Goal: Task Accomplishment & Management: Use online tool/utility

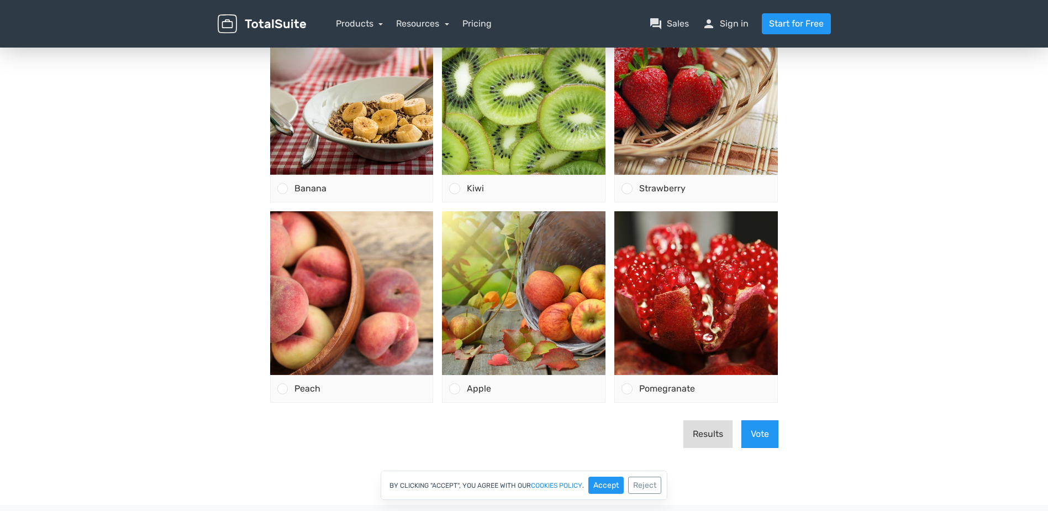
scroll to position [111, 0]
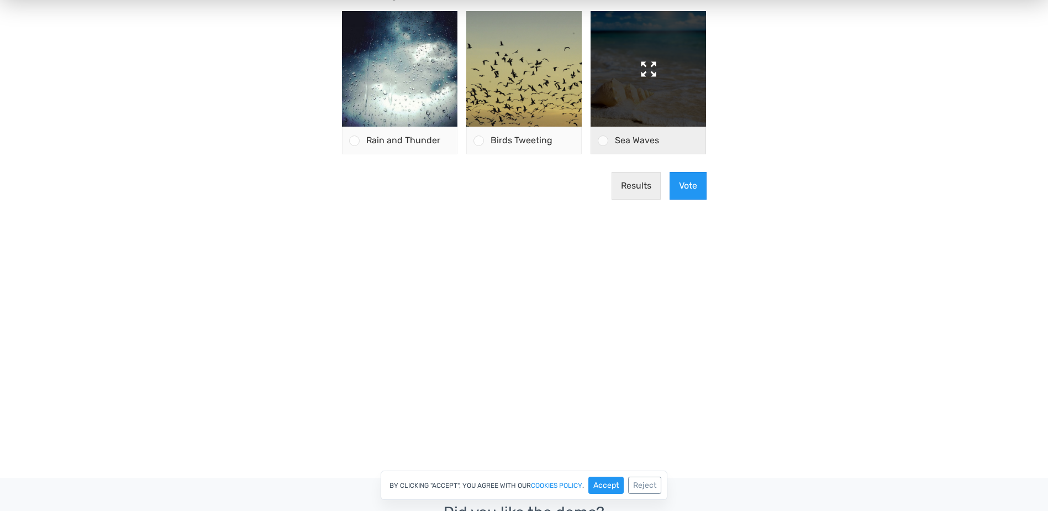
scroll to position [111, 0]
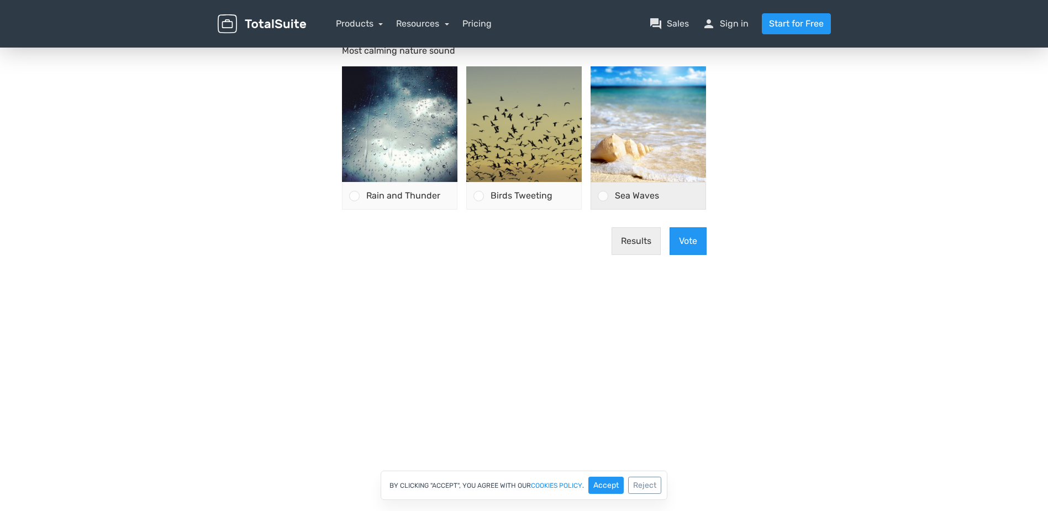
click at [602, 197] on div at bounding box center [603, 196] width 10 height 10
click at [603, 196] on input "Sea Waves" at bounding box center [603, 196] width 0 height 0
click at [485, 191] on div "Birds Tweeting" at bounding box center [532, 195] width 97 height 27
click at [479, 196] on input "Birds Tweeting" at bounding box center [479, 196] width 0 height 0
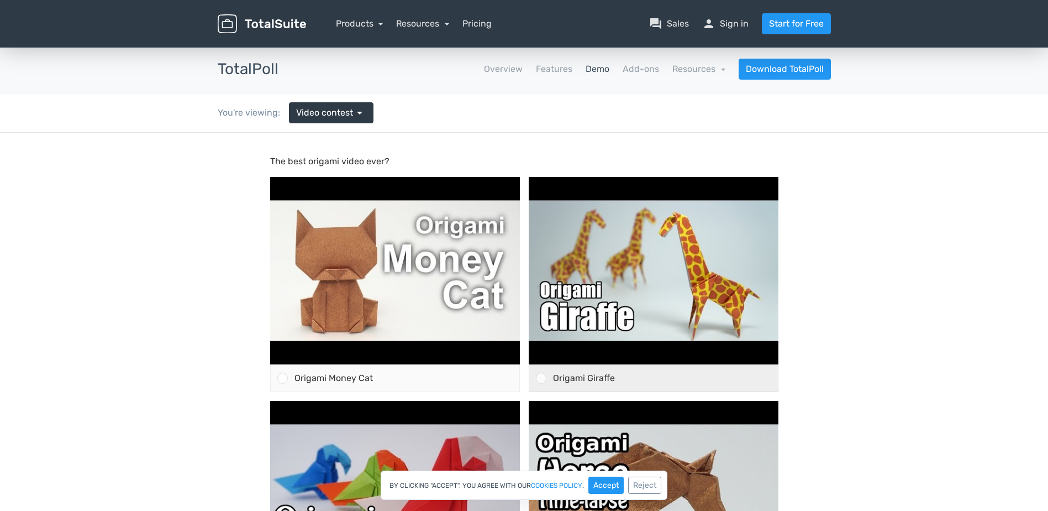
scroll to position [166, 0]
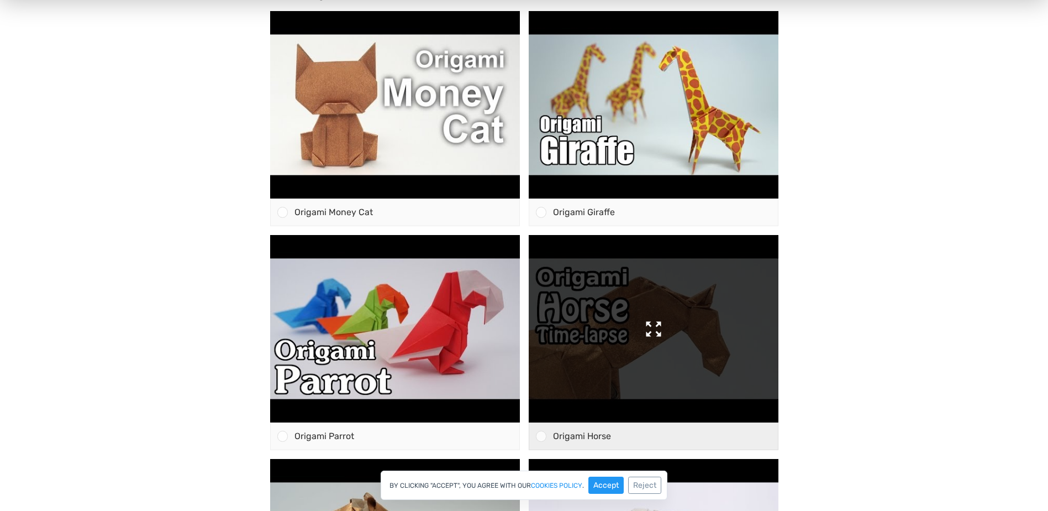
click at [645, 311] on img at bounding box center [654, 328] width 250 height 187
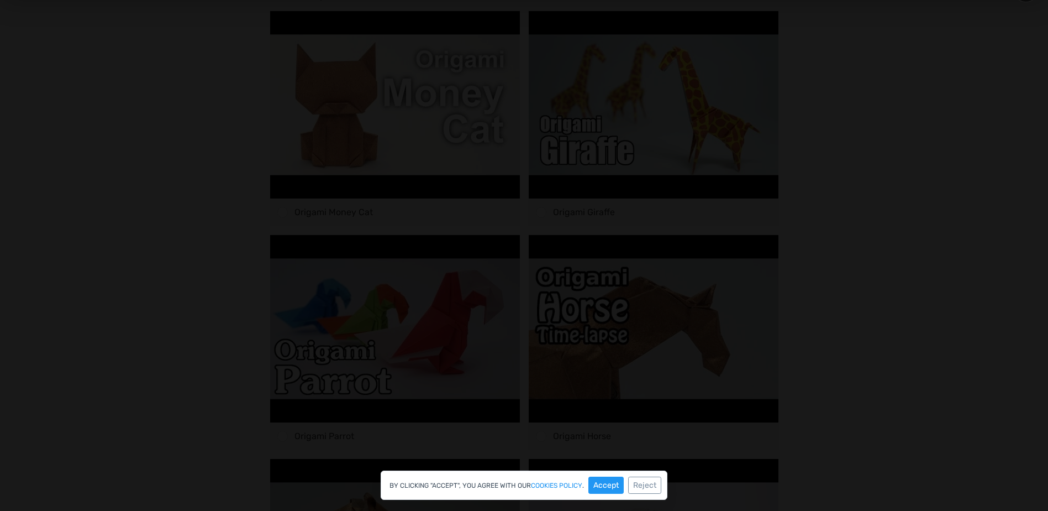
click at [922, 54] on div at bounding box center [523, 369] width 891 height 684
click at [1012, 30] on div at bounding box center [524, 369] width 1048 height 805
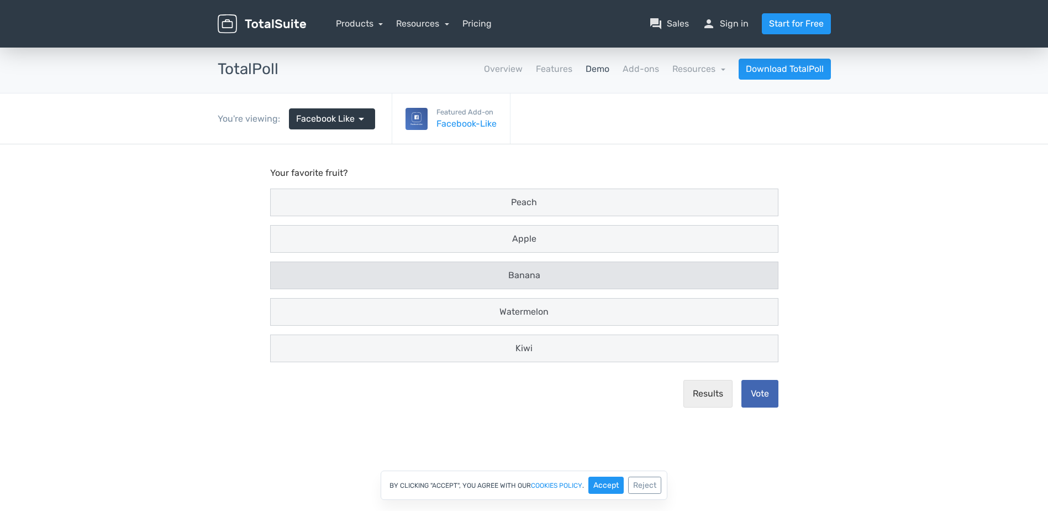
click at [561, 264] on div "Banana" at bounding box center [524, 275] width 507 height 27
click at [285, 272] on input "Banana" at bounding box center [280, 275] width 7 height 7
radio input "true"
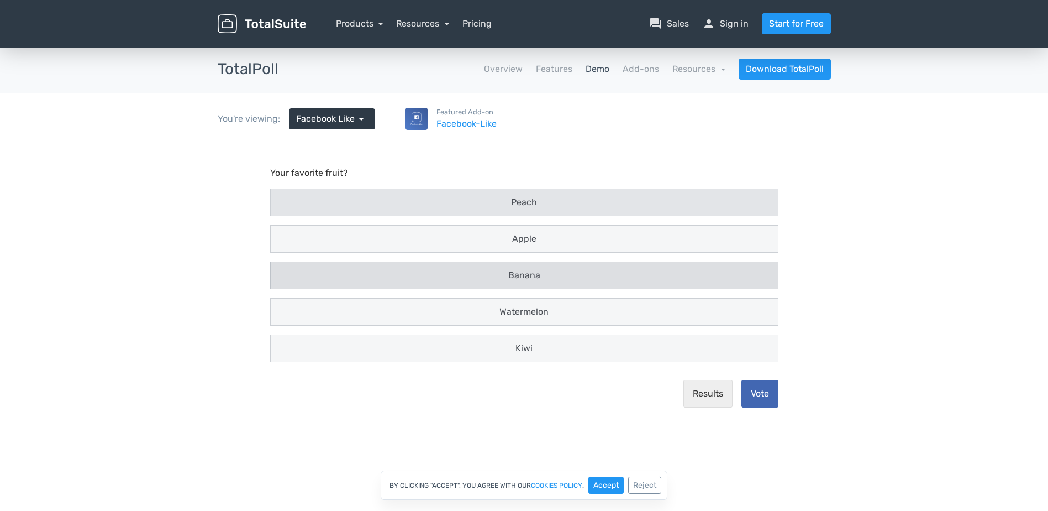
click at [545, 190] on div "Peach" at bounding box center [524, 202] width 507 height 27
click at [285, 199] on input "Peach" at bounding box center [280, 202] width 7 height 7
radio input "true"
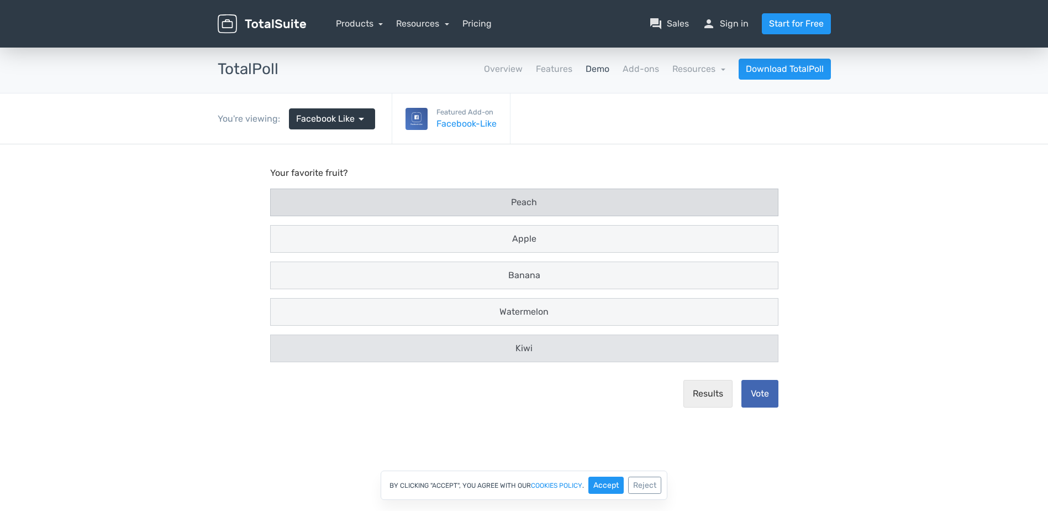
click at [549, 348] on div "Kiwi" at bounding box center [524, 348] width 494 height 13
click at [285, 348] on input "Kiwi" at bounding box center [280, 348] width 7 height 7
radio input "true"
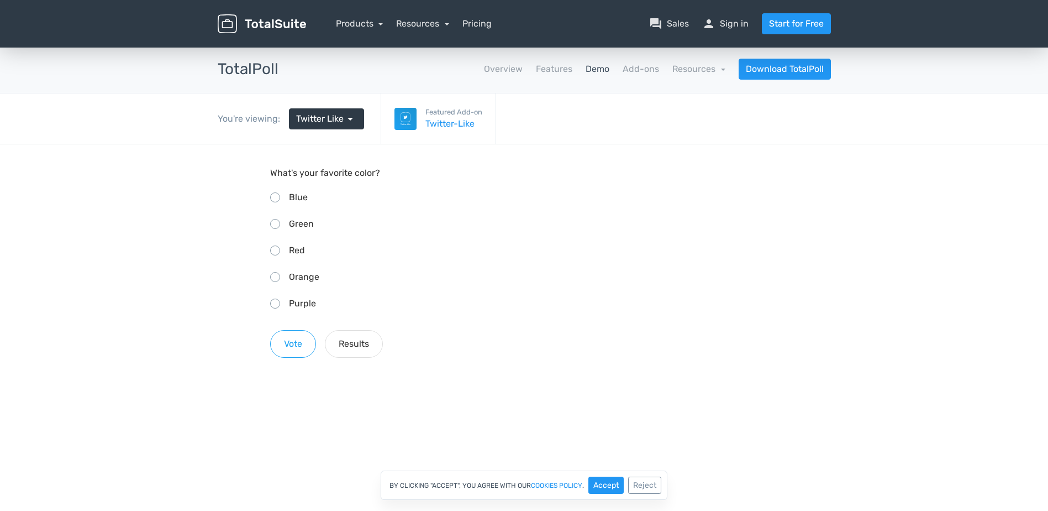
click at [272, 268] on div "Orange" at bounding box center [524, 277] width 508 height 18
click at [272, 272] on input "Orange" at bounding box center [273, 275] width 7 height 7
radio input "true"
click at [286, 195] on div "Blue" at bounding box center [524, 197] width 508 height 18
click at [277, 195] on input "Blue" at bounding box center [273, 195] width 7 height 7
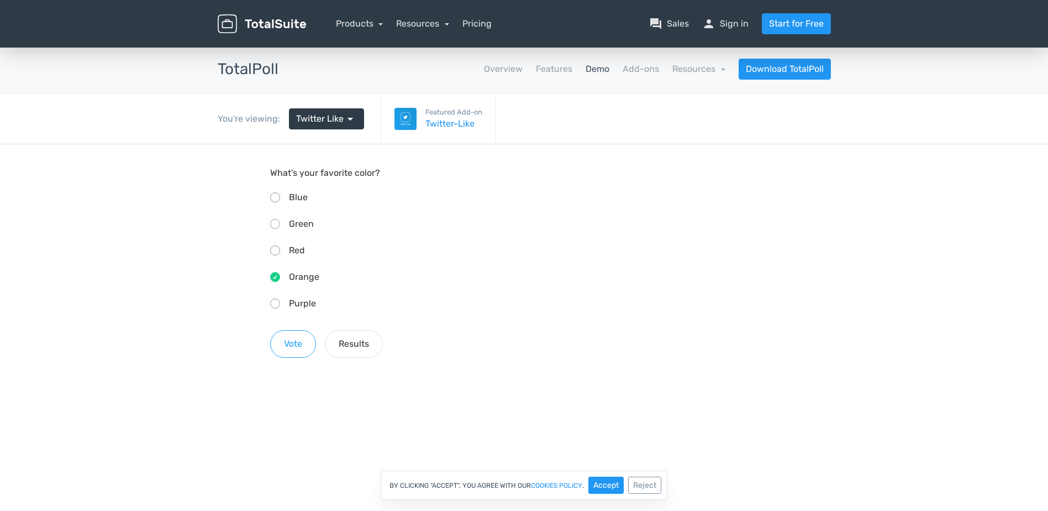
radio input "true"
